Goal: Transaction & Acquisition: Book appointment/travel/reservation

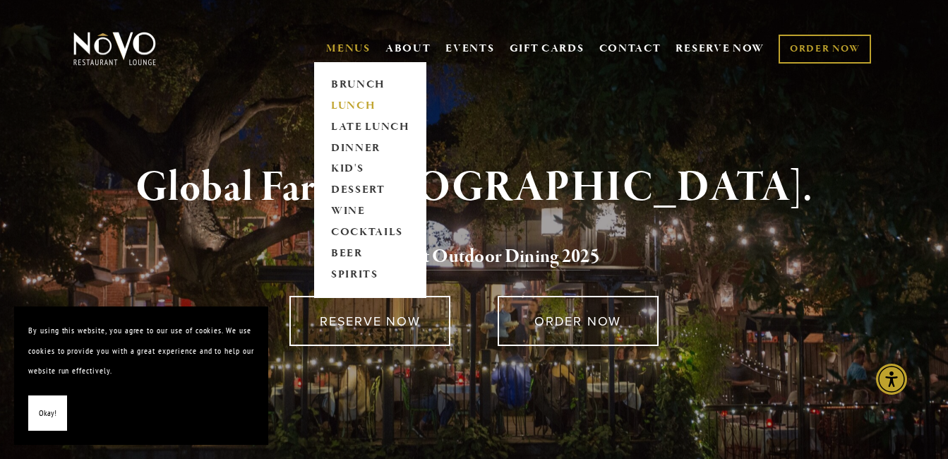
click at [347, 101] on link "LUNCH" at bounding box center [370, 105] width 88 height 21
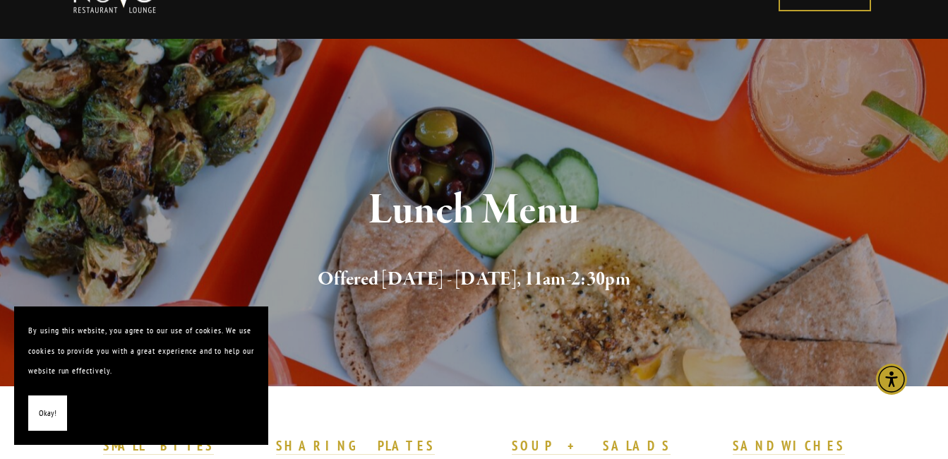
scroll to position [212, 0]
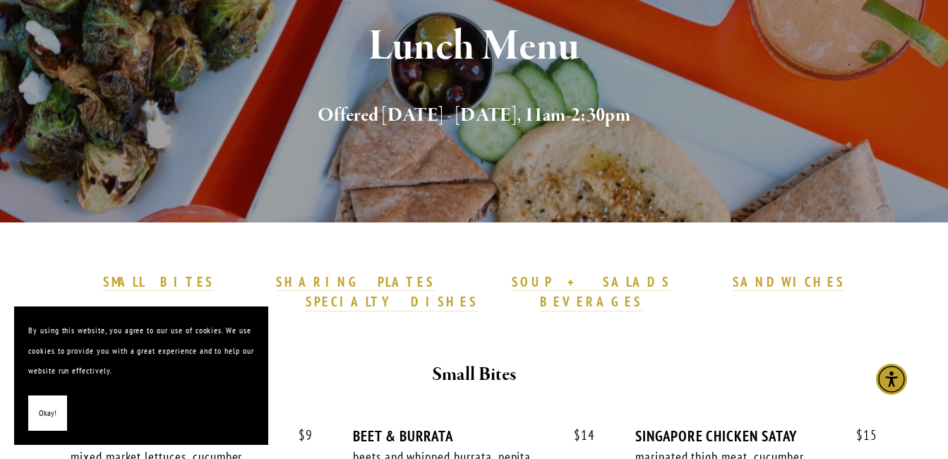
click at [49, 406] on span "Okay!" at bounding box center [48, 413] width 18 height 20
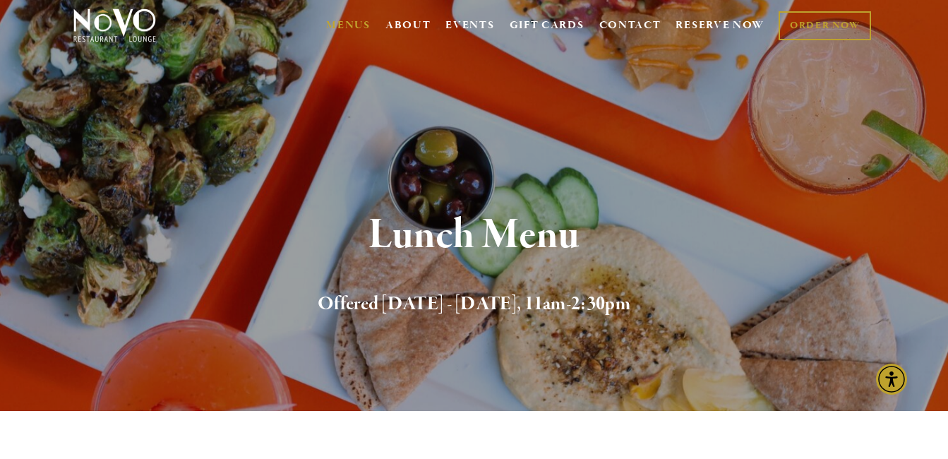
scroll to position [0, 0]
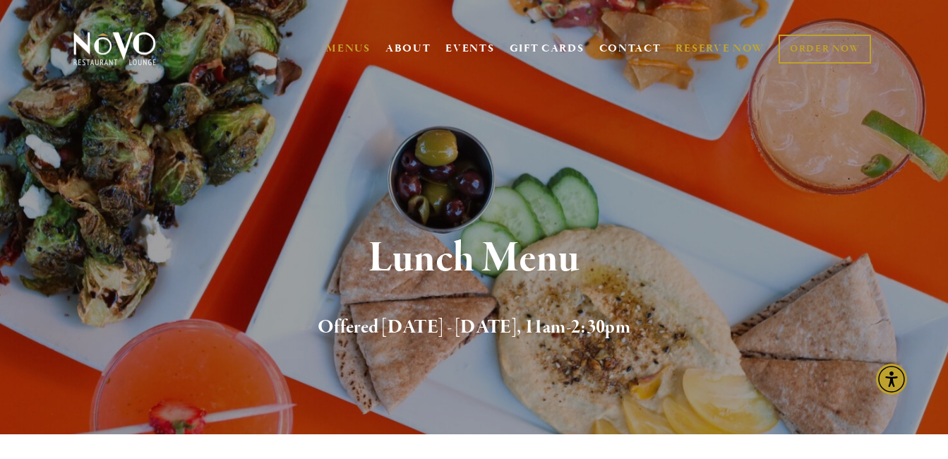
click at [699, 47] on link "RESERVE NOW" at bounding box center [720, 48] width 89 height 27
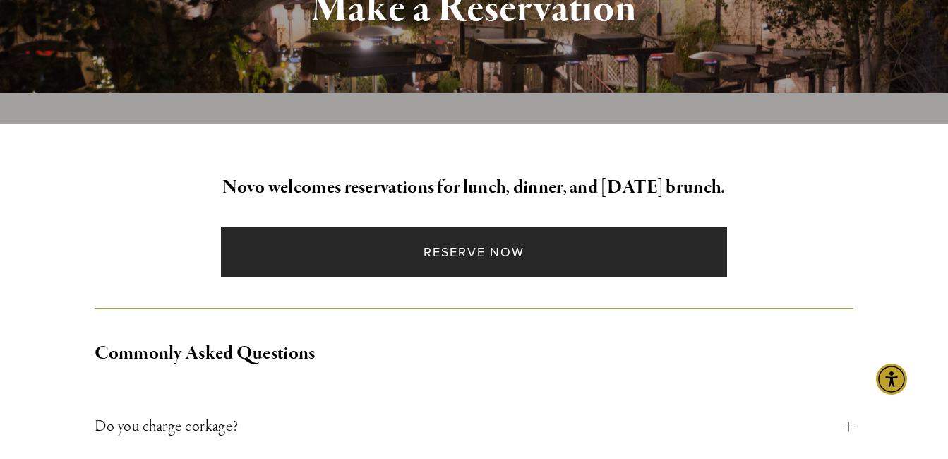
scroll to position [282, 0]
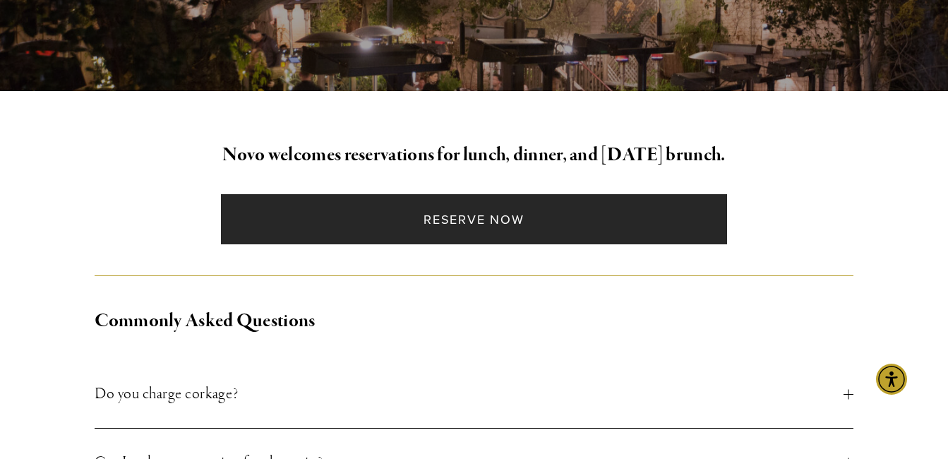
click at [449, 212] on link "Reserve Now" at bounding box center [474, 219] width 506 height 50
